Goal: Navigation & Orientation: Find specific page/section

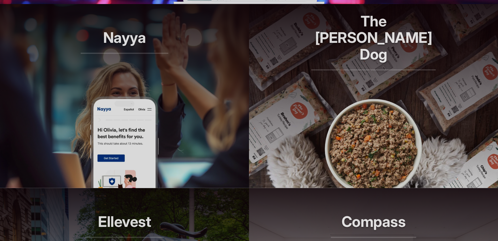
scroll to position [438, 0]
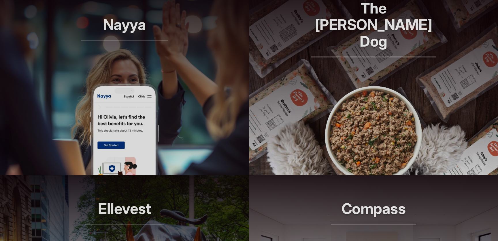
click at [380, 126] on img at bounding box center [374, 129] width 104 height 92
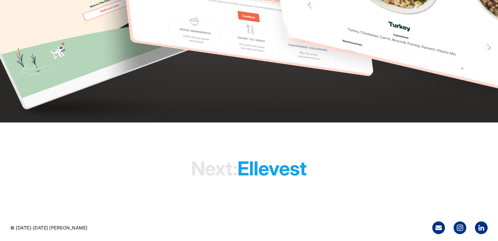
scroll to position [1806, 0]
click at [277, 171] on h1 "Next: Ellevest" at bounding box center [249, 169] width 116 height 44
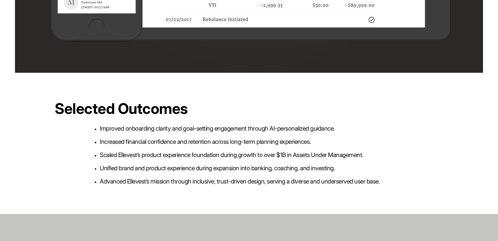
scroll to position [2143, 0]
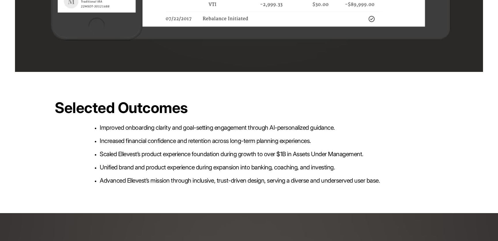
click at [280, 171] on ul "Improved onboarding clarity and goal-setting engagement through AI-personalized…" at bounding box center [249, 154] width 299 height 63
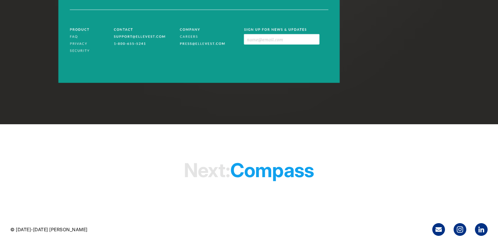
scroll to position [3368, 0]
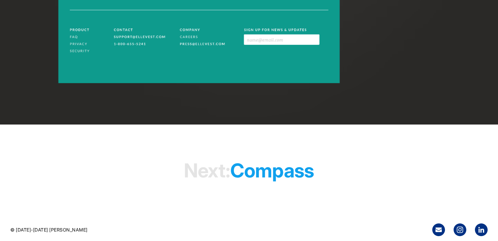
click at [287, 171] on h1 "Next: Compass" at bounding box center [249, 171] width 130 height 44
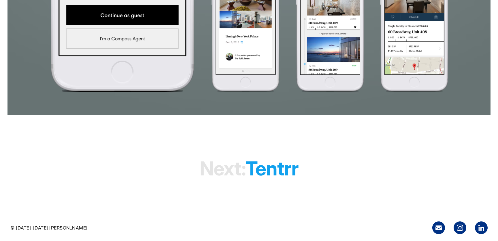
scroll to position [1179, 0]
click at [280, 171] on h1 "Next: tentrr" at bounding box center [249, 169] width 99 height 44
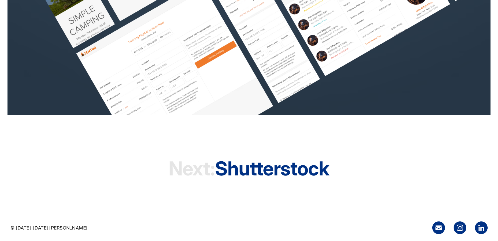
scroll to position [828, 0]
